Goal: Task Accomplishment & Management: Manage account settings

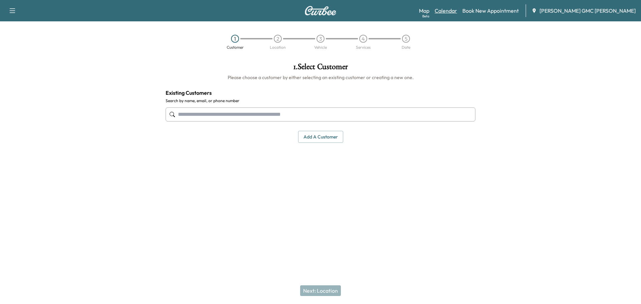
click at [457, 10] on link "Calendar" at bounding box center [446, 11] width 22 height 8
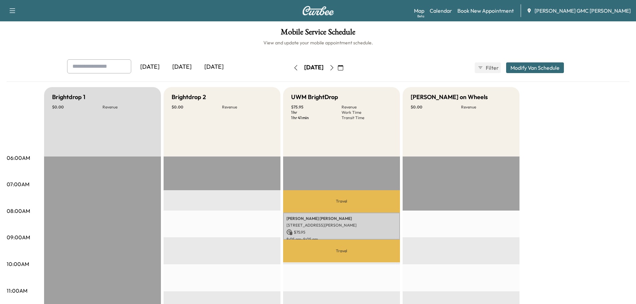
click at [335, 68] on icon "button" at bounding box center [331, 67] width 5 height 5
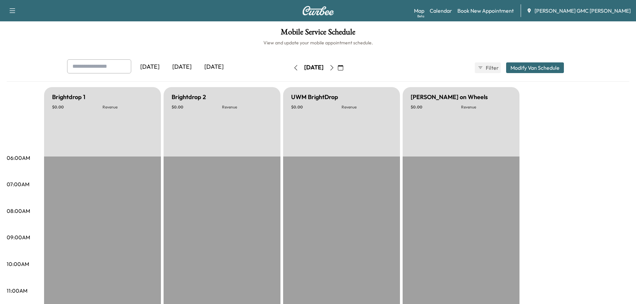
click at [335, 68] on icon "button" at bounding box center [331, 67] width 5 height 5
click at [346, 68] on button "button" at bounding box center [340, 67] width 11 height 11
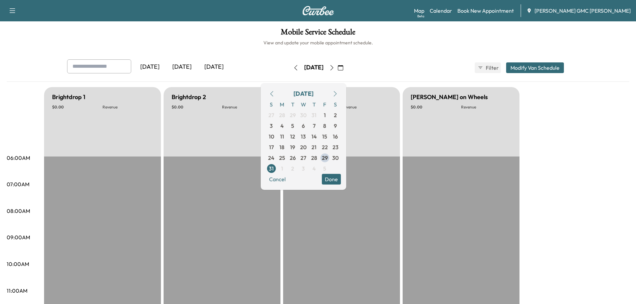
click at [335, 68] on icon "button" at bounding box center [331, 67] width 5 height 5
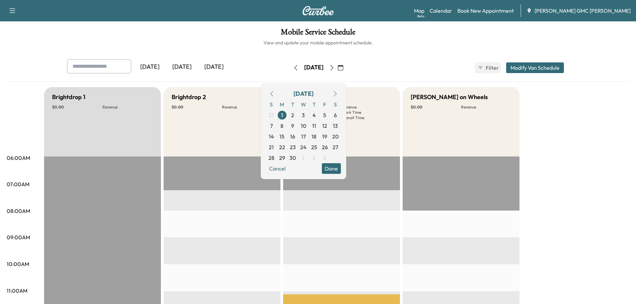
click at [384, 64] on div "[DATE] [DATE] [DATE] [DATE] September 2025 S M T W T F S 31 1 2 3 4 5 6 7 8 9 1…" at bounding box center [318, 67] width 513 height 17
click at [260, 89] on div "Brightdrop 2 $ 0.00 Revenue" at bounding box center [222, 121] width 117 height 69
click at [283, 116] on span "1" at bounding box center [282, 115] width 2 height 8
click at [341, 169] on button "Done" at bounding box center [331, 168] width 19 height 11
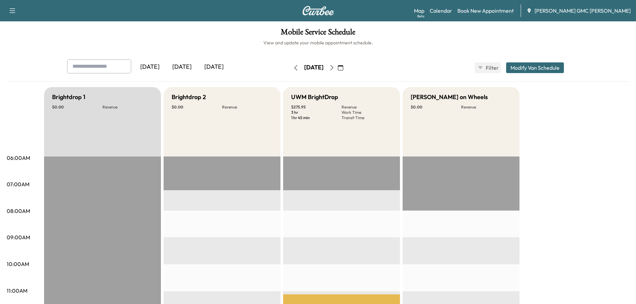
click at [335, 70] on icon "button" at bounding box center [331, 67] width 5 height 5
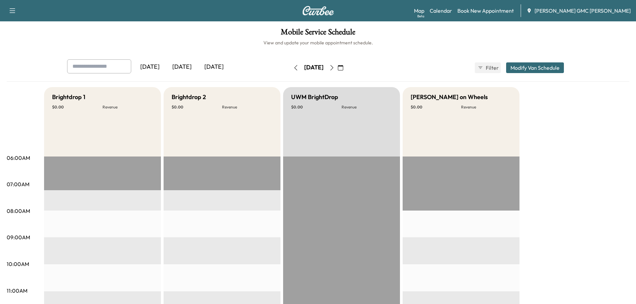
click at [333, 69] on icon "button" at bounding box center [331, 67] width 3 height 5
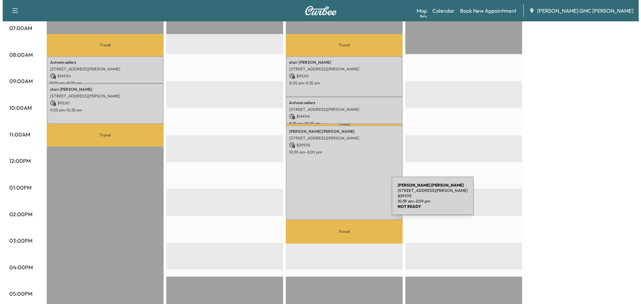
scroll to position [167, 0]
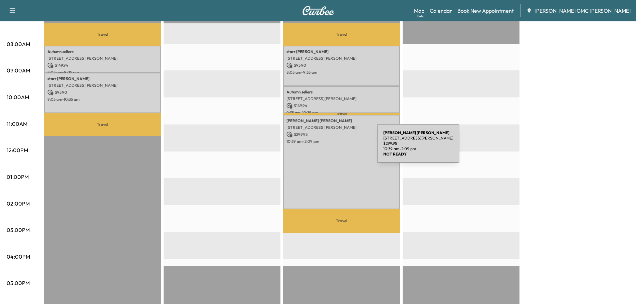
click at [327, 148] on div "[PERSON_NAME] [STREET_ADDRESS][PERSON_NAME] $ 299.95 10:39 am - 2:09 pm" at bounding box center [341, 162] width 117 height 95
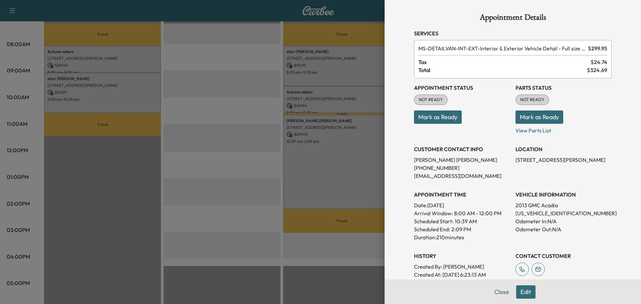
click at [331, 164] on div at bounding box center [320, 152] width 641 height 304
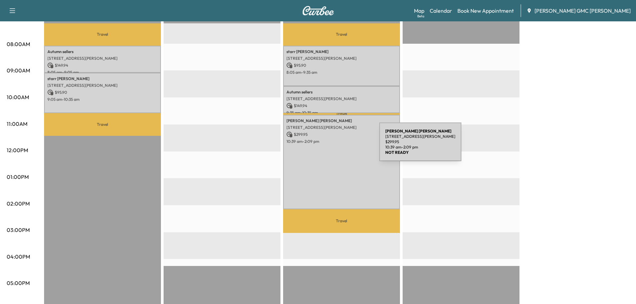
click at [329, 146] on div "[PERSON_NAME] [STREET_ADDRESS][PERSON_NAME] $ 299.95 10:39 am - 2:09 pm" at bounding box center [341, 162] width 117 height 95
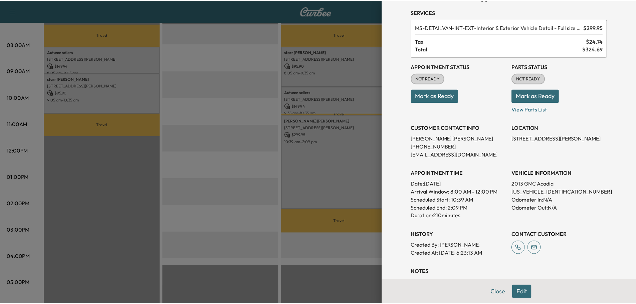
scroll to position [33, 0]
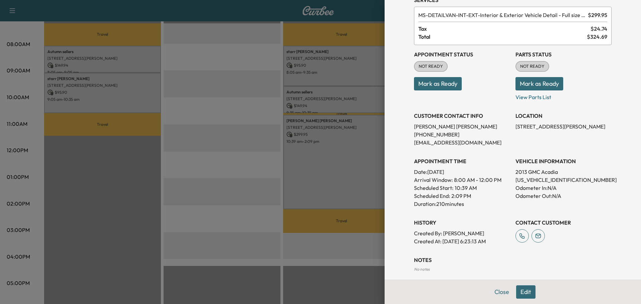
click at [351, 155] on div at bounding box center [320, 152] width 641 height 304
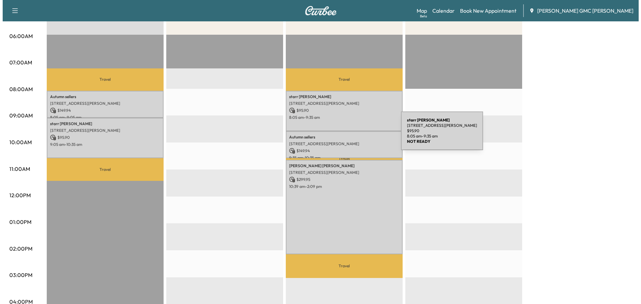
scroll to position [134, 0]
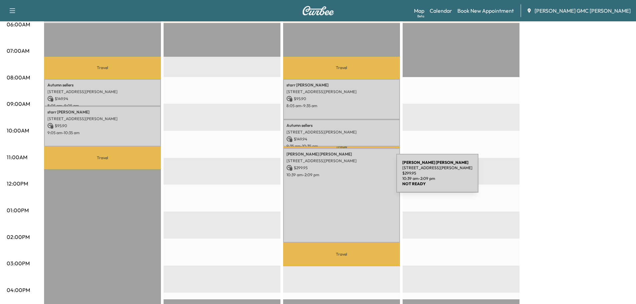
click at [346, 177] on div "[PERSON_NAME] [STREET_ADDRESS][PERSON_NAME] $ 299.95 10:39 am - 2:09 pm" at bounding box center [341, 195] width 117 height 95
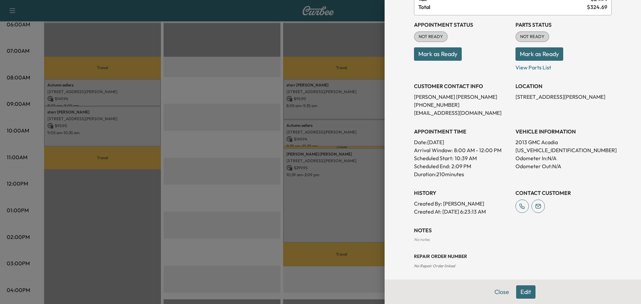
scroll to position [66, 0]
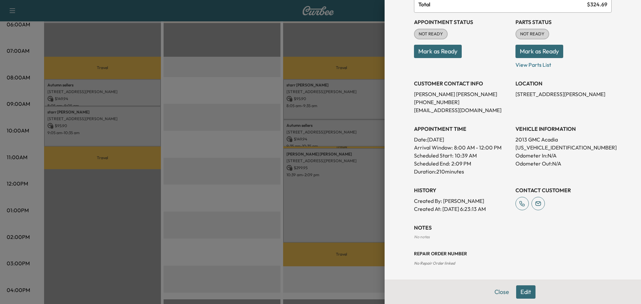
click at [519, 289] on button "Edit" at bounding box center [525, 292] width 19 height 13
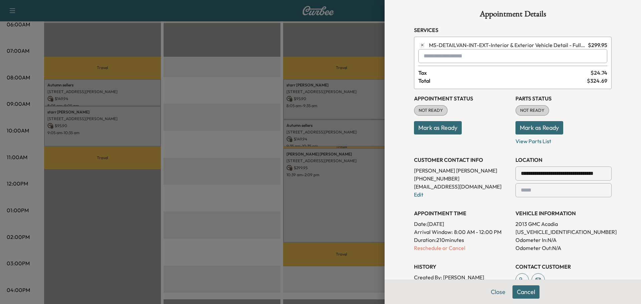
scroll to position [2, 0]
click at [441, 59] on input "text" at bounding box center [513, 57] width 189 height 14
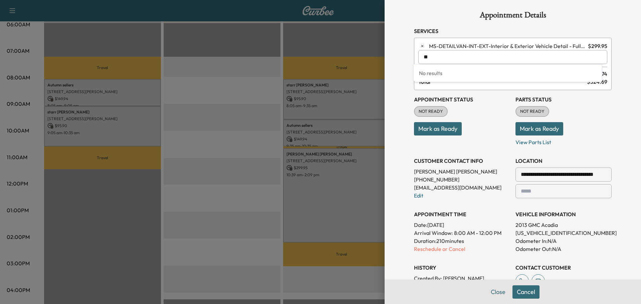
type input "*"
click at [606, 130] on p "Mark as Ready" at bounding box center [564, 126] width 96 height 19
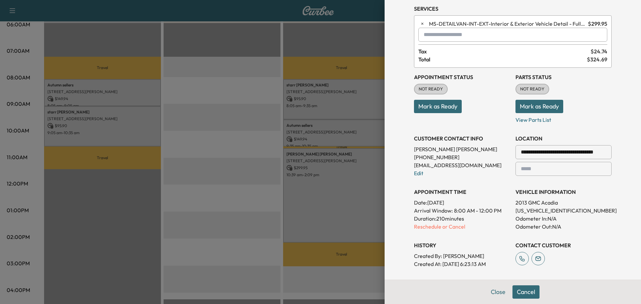
scroll to position [103, 0]
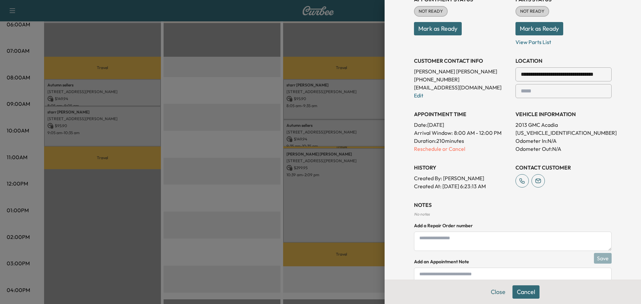
click at [519, 295] on button "Cancel" at bounding box center [526, 292] width 27 height 13
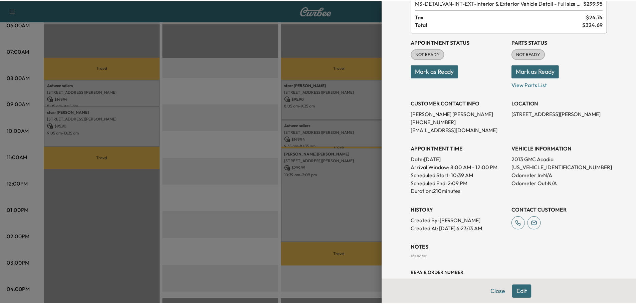
scroll to position [66, 0]
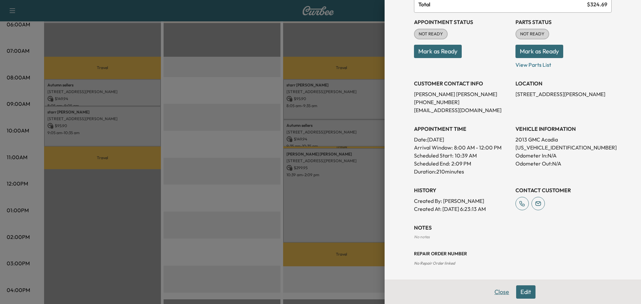
click at [497, 292] on button "Close" at bounding box center [501, 292] width 23 height 13
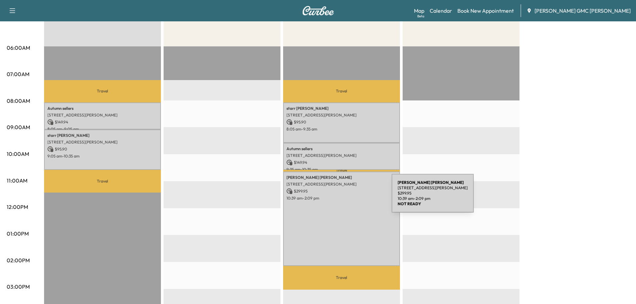
scroll to position [100, 0]
